Goal: Task Accomplishment & Management: Complete application form

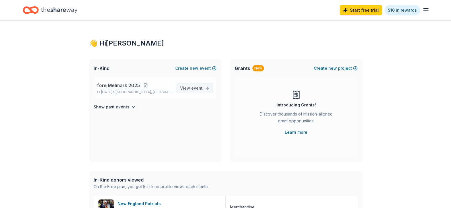
click at [182, 85] on span "View event" at bounding box center [191, 88] width 22 height 7
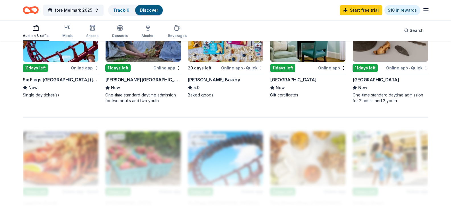
scroll to position [398, 0]
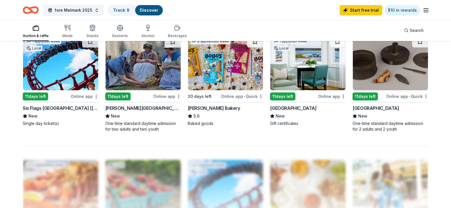
click at [306, 90] on div "1 apply last week Local" at bounding box center [308, 63] width 76 height 55
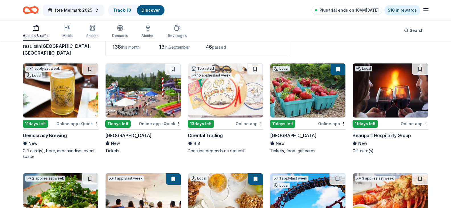
scroll to position [256, 0]
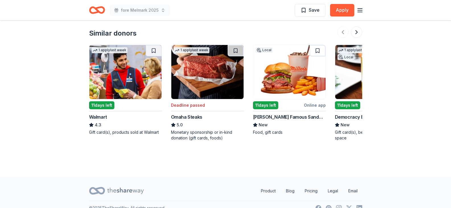
scroll to position [541, 0]
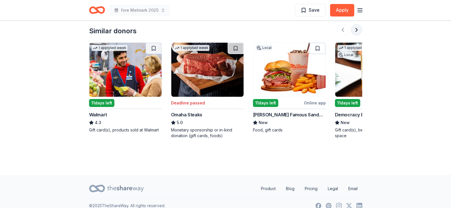
click at [356, 32] on button at bounding box center [356, 29] width 11 height 11
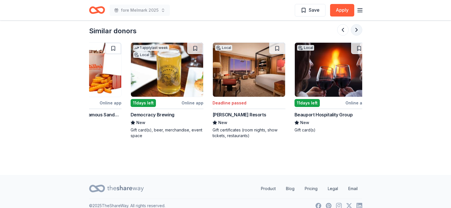
scroll to position [0, 246]
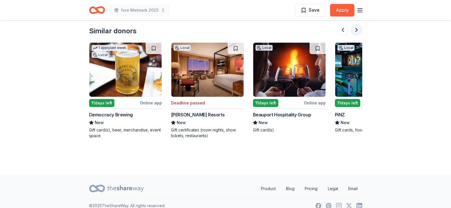
click at [356, 32] on button at bounding box center [356, 29] width 11 height 11
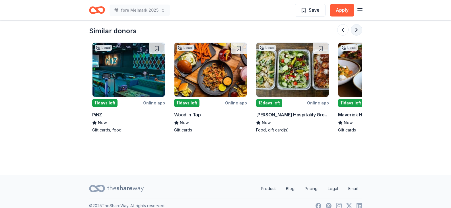
scroll to position [0, 492]
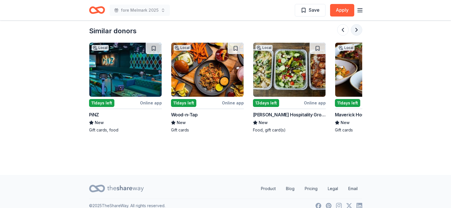
click at [356, 32] on button at bounding box center [356, 29] width 11 height 11
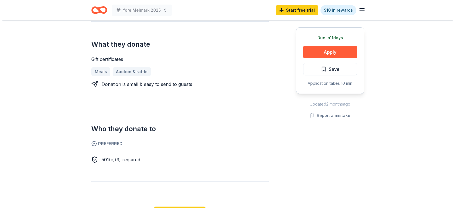
scroll to position [199, 0]
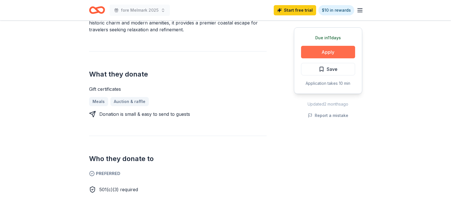
click at [338, 53] on button "Apply" at bounding box center [328, 52] width 54 height 13
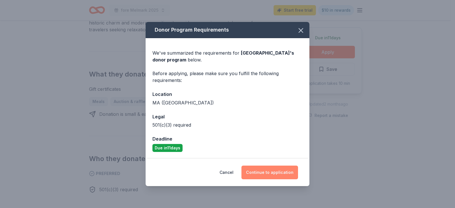
click at [291, 176] on button "Continue to application" at bounding box center [270, 173] width 57 height 14
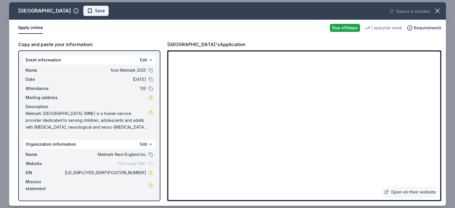
click at [95, 9] on span "Save" at bounding box center [100, 10] width 10 height 7
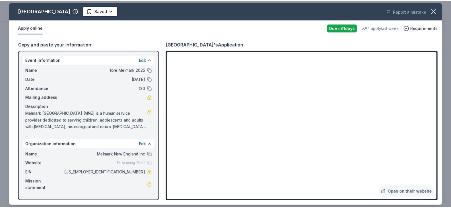
scroll to position [0, 0]
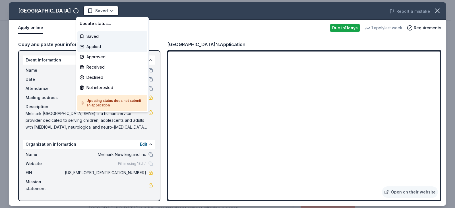
click at [104, 44] on div "Applied" at bounding box center [112, 47] width 70 height 10
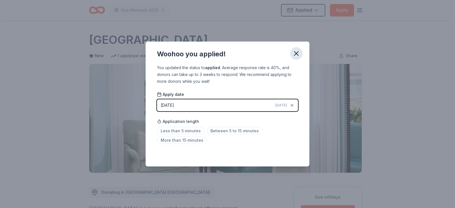
click at [296, 52] on icon "button" at bounding box center [296, 54] width 8 height 8
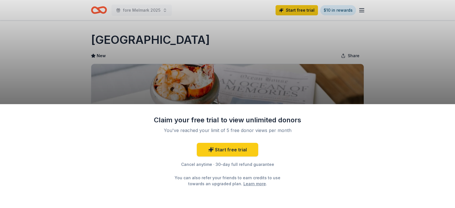
click at [426, 65] on div "Claim your free trial to view unlimited donors You've reached your limit of 5 f…" at bounding box center [227, 104] width 455 height 208
click at [230, 150] on link "Start free trial" at bounding box center [227, 150] width 61 height 14
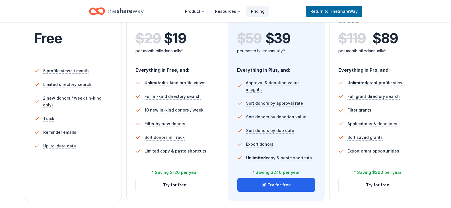
scroll to position [142, 0]
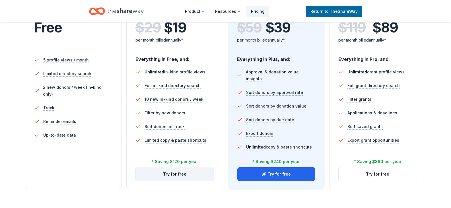
click at [190, 175] on button "Try for free" at bounding box center [175, 174] width 78 height 14
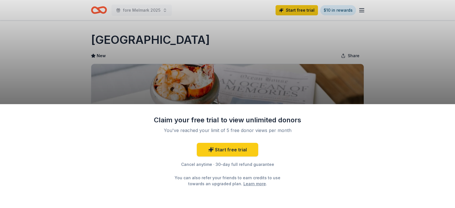
click at [385, 92] on div "Claim your free trial to view unlimited donors You've reached your limit of 5 f…" at bounding box center [227, 104] width 455 height 208
click at [197, 164] on div "Cancel anytime · 30-day full refund guarantee" at bounding box center [228, 164] width 148 height 7
click at [255, 58] on div "Claim your free trial to view unlimited donors You've reached your limit of 5 f…" at bounding box center [227, 104] width 455 height 208
click at [248, 78] on div "Claim your free trial to view unlimited donors You've reached your limit of 5 f…" at bounding box center [227, 104] width 455 height 208
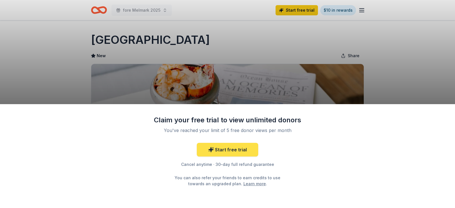
click at [231, 150] on link "Start free trial" at bounding box center [227, 150] width 61 height 14
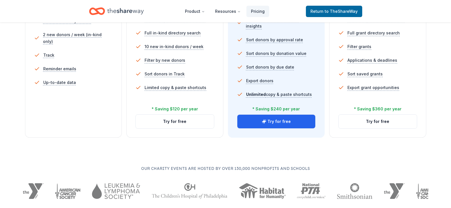
scroll to position [199, 0]
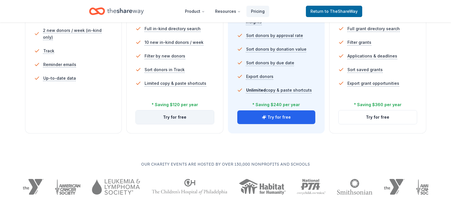
click at [165, 118] on button "Try for free" at bounding box center [175, 117] width 78 height 14
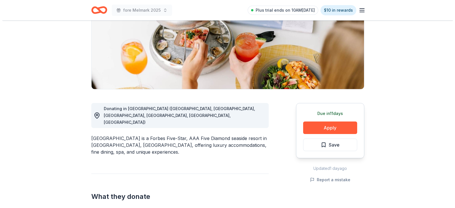
scroll to position [85, 0]
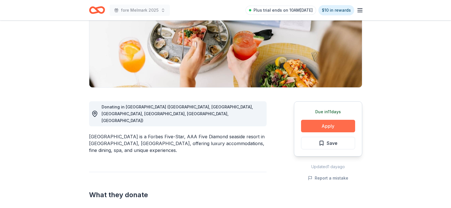
click at [325, 125] on button "Apply" at bounding box center [328, 126] width 54 height 13
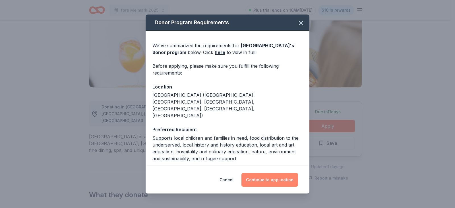
click at [275, 179] on button "Continue to application" at bounding box center [270, 180] width 57 height 14
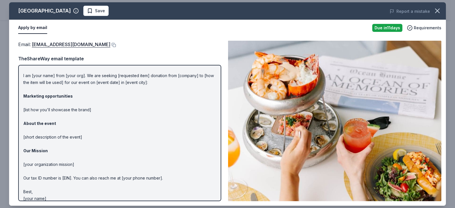
scroll to position [17, 0]
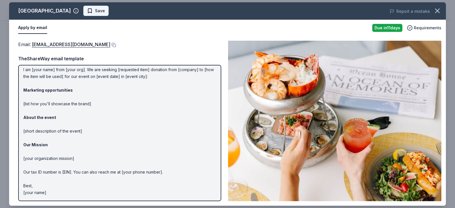
click at [95, 10] on span "Save" at bounding box center [100, 10] width 10 height 7
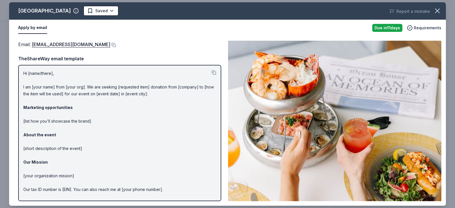
click at [30, 74] on p "Hi [name/there], I am [your name] from [your org]. We are seeking [requested it…" at bounding box center [119, 141] width 193 height 143
click at [85, 44] on link "[EMAIL_ADDRESS][DOMAIN_NAME]" at bounding box center [71, 44] width 79 height 7
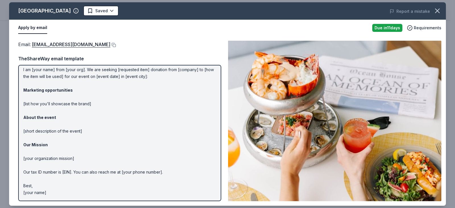
click at [93, 172] on p "Hi [name/there], I am [your name] from [your org]. We are seeking [requested it…" at bounding box center [119, 124] width 193 height 143
drag, startPoint x: 24, startPoint y: 172, endPoint x: 74, endPoint y: 172, distance: 50.1
click at [73, 172] on p "Hi [name/there], I am [your name] from [your org]. We are seeking [requested it…" at bounding box center [119, 124] width 193 height 143
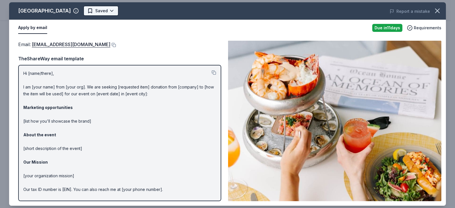
click at [84, 8] on html "fore Melmark 2025 Plus trial ends on 10AM[DATE] $10 in rewards Due [DATE] Share…" at bounding box center [227, 19] width 455 height 208
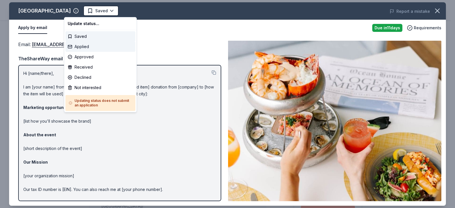
click at [83, 45] on div "Applied" at bounding box center [100, 47] width 70 height 10
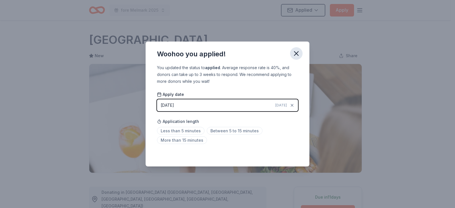
click at [296, 53] on icon "button" at bounding box center [296, 53] width 4 height 4
